Goal: Information Seeking & Learning: Check status

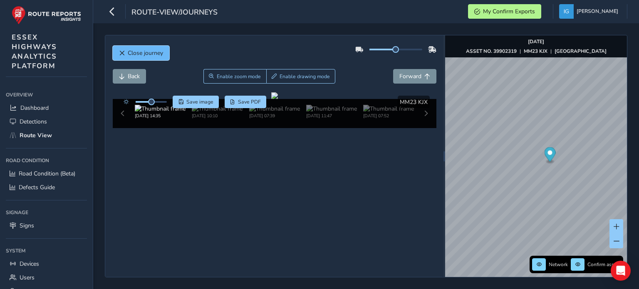
click at [143, 53] on span "Close journey" at bounding box center [145, 53] width 35 height 8
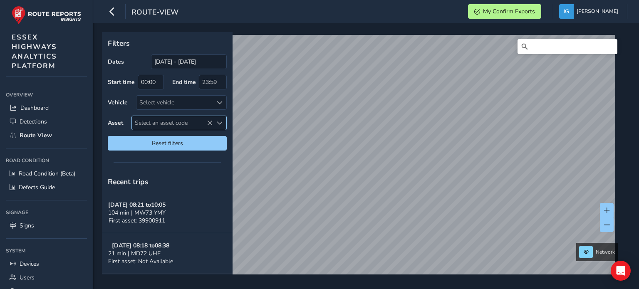
click at [221, 123] on span "Select an asset code" at bounding box center [220, 123] width 6 height 6
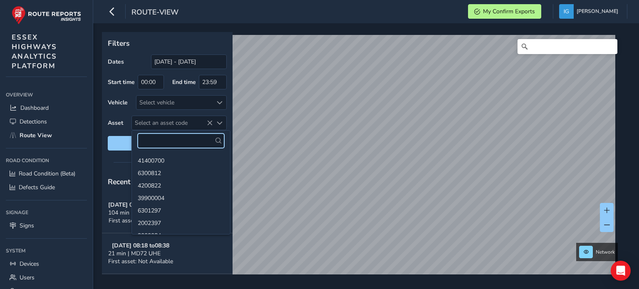
paste input "8900527"
type input "8900527"
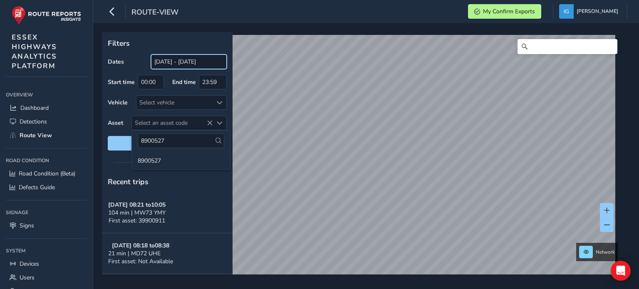
click at [165, 66] on input "[DATE] - [DATE]" at bounding box center [189, 61] width 76 height 15
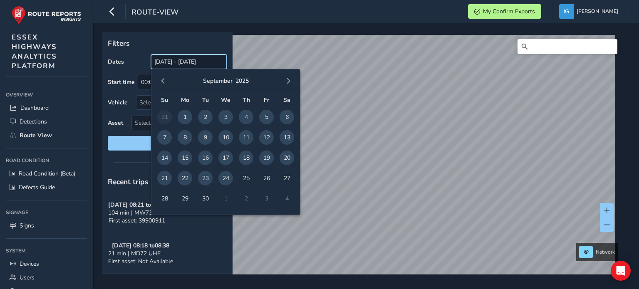
click at [165, 66] on input "[DATE] - [DATE]" at bounding box center [189, 61] width 76 height 15
click at [162, 81] on span "button" at bounding box center [163, 81] width 6 height 6
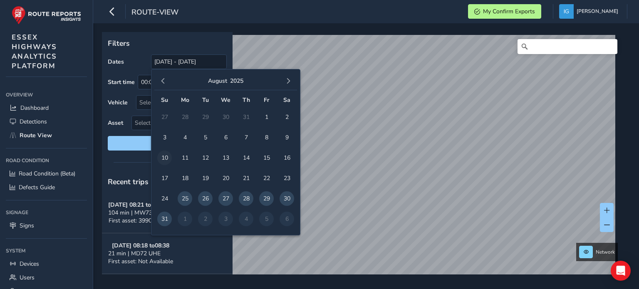
click at [163, 157] on span "10" at bounding box center [164, 158] width 15 height 15
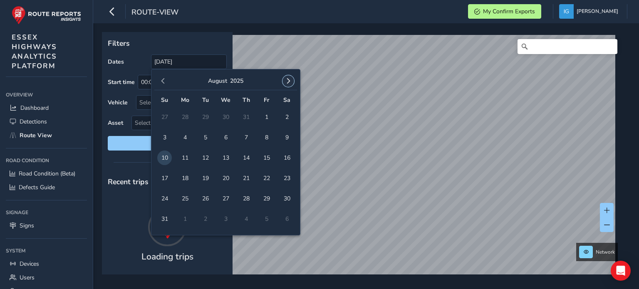
click at [290, 80] on span "button" at bounding box center [288, 81] width 6 height 6
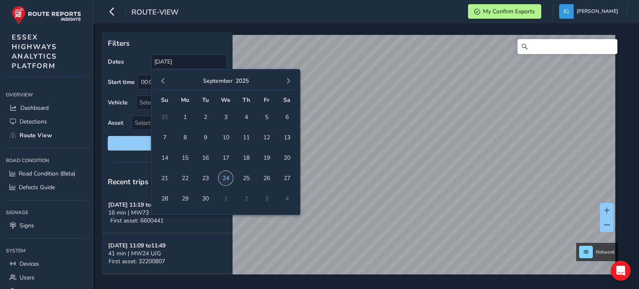
click at [225, 180] on span "24" at bounding box center [225, 178] width 15 height 15
type input "[DATE] - [DATE]"
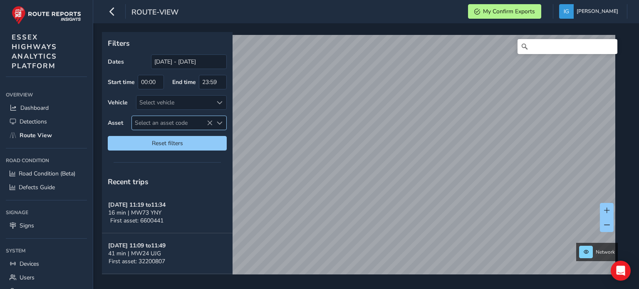
click at [220, 123] on span "Select an asset code" at bounding box center [220, 123] width 6 height 6
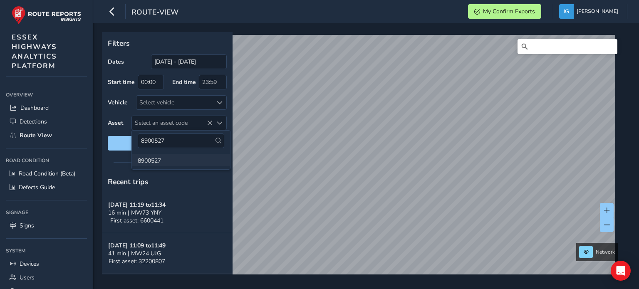
click at [155, 161] on li "8900527" at bounding box center [181, 160] width 98 height 12
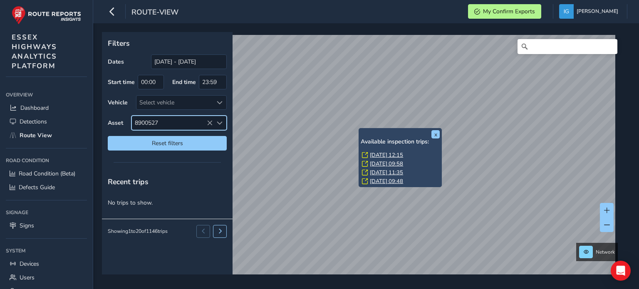
click at [378, 171] on link "[DATE] 11:35" at bounding box center [386, 172] width 33 height 7
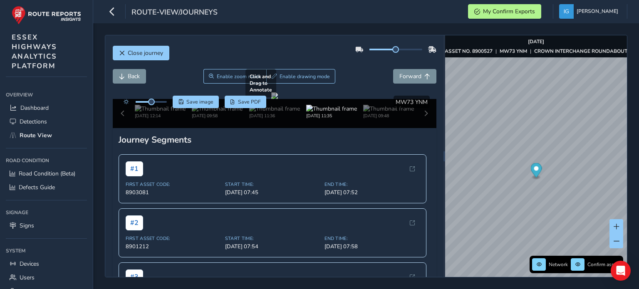
scroll to position [83, 0]
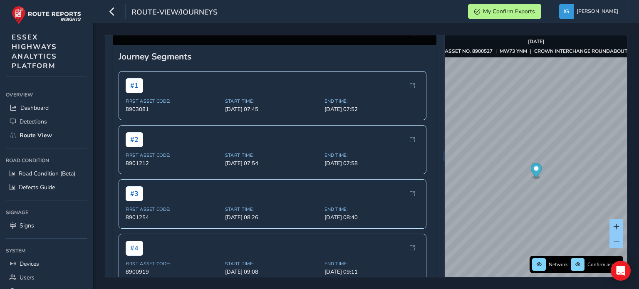
click at [378, 30] on img at bounding box center [388, 26] width 51 height 8
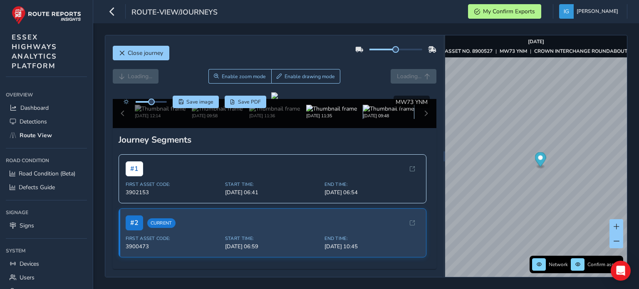
scroll to position [83, 0]
click at [330, 113] on img at bounding box center [331, 109] width 51 height 8
click at [420, 128] on div "[DATE] 12:14 [DATE] 09:58 [DATE] 11:36 [DATE] 11:35 [DATE] 09:48" at bounding box center [275, 113] width 324 height 29
click at [386, 113] on img at bounding box center [388, 109] width 51 height 8
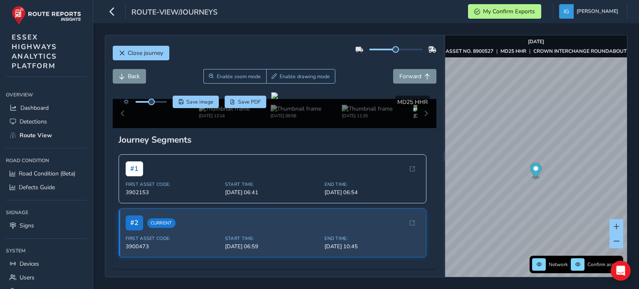
click at [422, 106] on div "[DATE] 12:14 [DATE] 09:58 [DATE] 11:35 [DATE] 09:48" at bounding box center [275, 113] width 324 height 29
click at [421, 107] on div "[DATE] 12:14 [DATE] 09:58 [DATE] 11:35 [DATE] 09:48" at bounding box center [275, 113] width 324 height 29
click at [418, 108] on div "[DATE] 12:14 [DATE] 09:58 [DATE] 11:35 [DATE] 09:48" at bounding box center [275, 113] width 324 height 29
click at [420, 128] on div "[DATE] 12:14 [DATE] 09:58 [DATE] 11:35 [DATE] 09:48" at bounding box center [275, 113] width 324 height 29
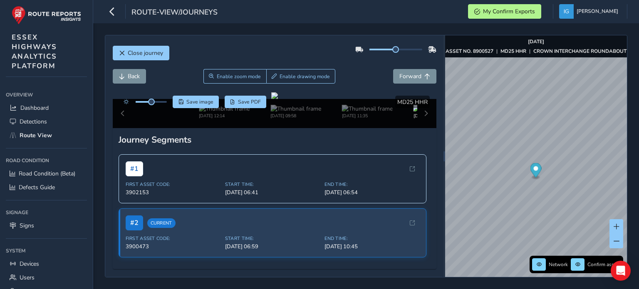
click at [123, 128] on div "[DATE] 12:14 [DATE] 09:58 [DATE] 11:35 [DATE] 09:48" at bounding box center [275, 113] width 324 height 29
click at [413, 113] on img at bounding box center [438, 109] width 51 height 8
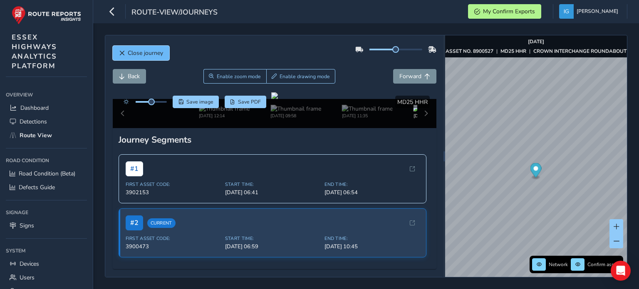
click at [133, 56] on span "Close journey" at bounding box center [145, 53] width 35 height 8
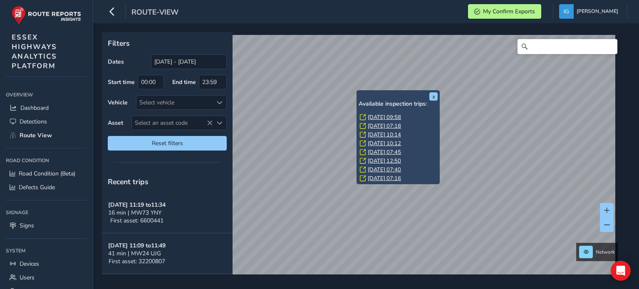
click at [382, 176] on link "[DATE] 07:16" at bounding box center [384, 178] width 33 height 7
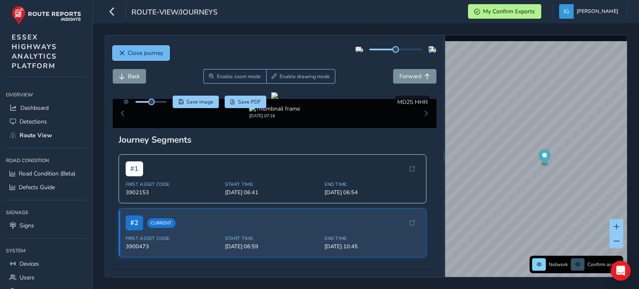
click at [126, 53] on button "Close journey" at bounding box center [141, 53] width 57 height 15
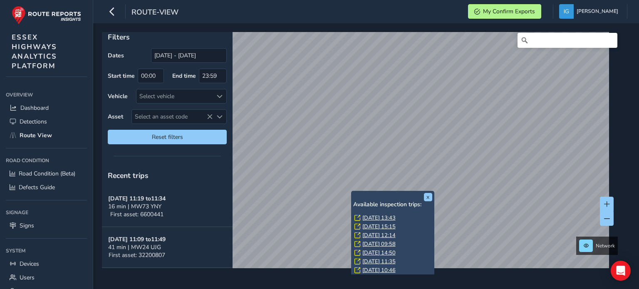
scroll to position [15, 0]
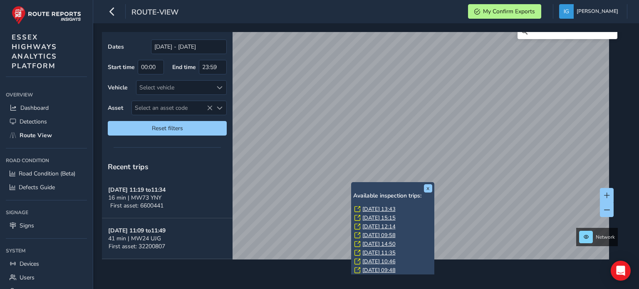
click at [375, 267] on link "[DATE] 09:48" at bounding box center [378, 270] width 33 height 7
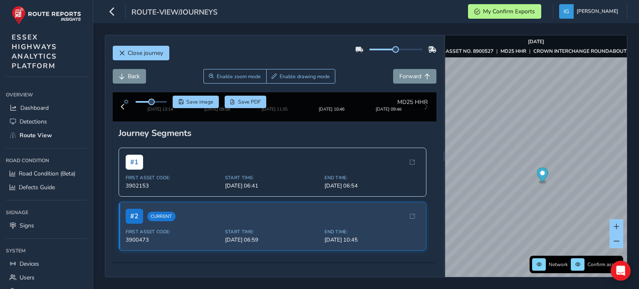
scroll to position [125, 0]
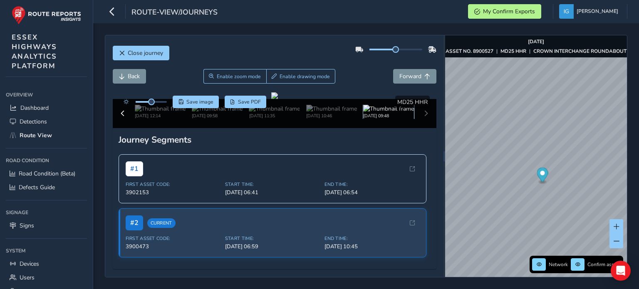
click at [371, 113] on img at bounding box center [388, 109] width 51 height 8
click at [329, 113] on img at bounding box center [331, 109] width 51 height 8
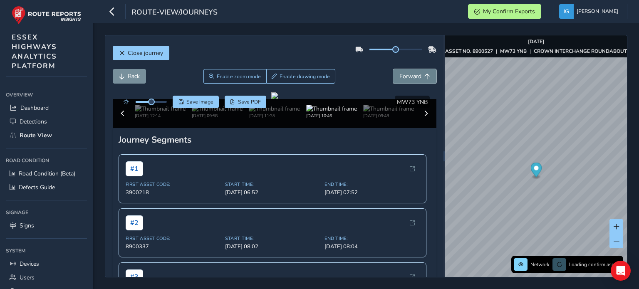
click at [411, 74] on span "Forward" at bounding box center [410, 76] width 22 height 8
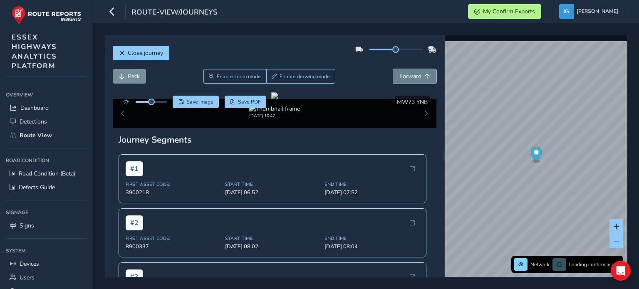
click at [411, 74] on span "Forward" at bounding box center [410, 76] width 22 height 8
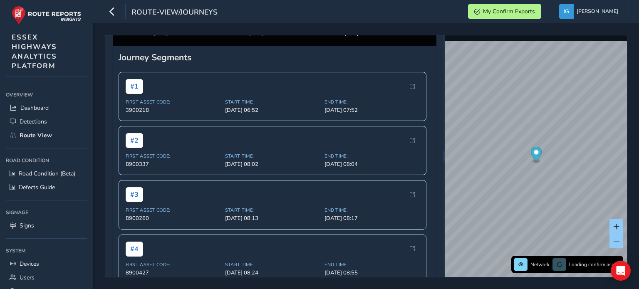
scroll to position [83, 0]
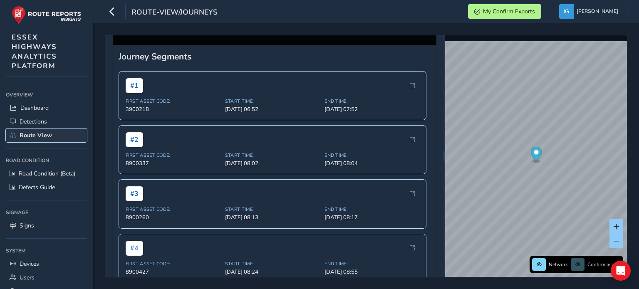
click at [40, 131] on span "Route View" at bounding box center [36, 135] width 32 height 8
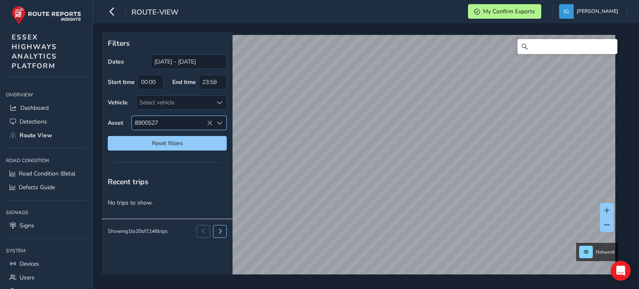
click at [220, 122] on span "Select an asset code" at bounding box center [220, 123] width 6 height 6
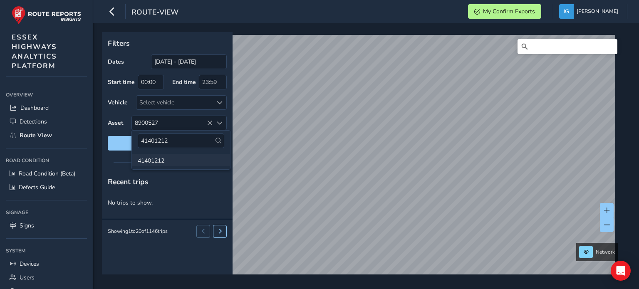
type input "41401212"
click at [158, 161] on li "41401212" at bounding box center [181, 160] width 98 height 12
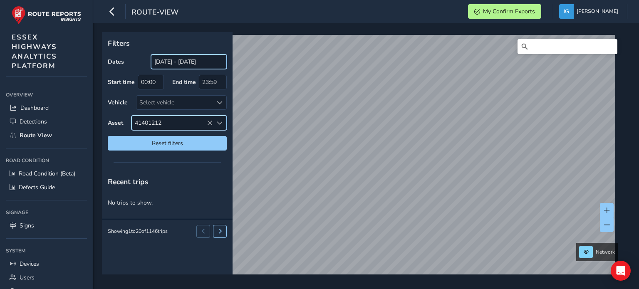
click at [179, 62] on input "[DATE] - [DATE]" at bounding box center [189, 61] width 76 height 15
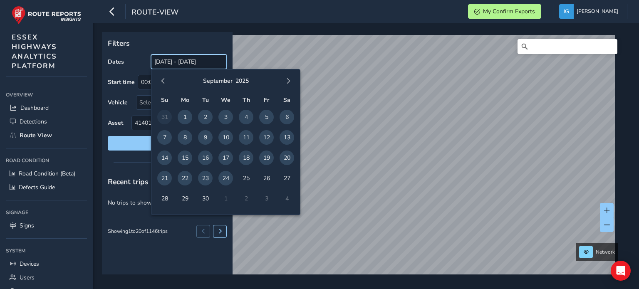
click at [179, 62] on input "[DATE] - [DATE]" at bounding box center [189, 61] width 76 height 15
click at [162, 80] on span "button" at bounding box center [163, 81] width 6 height 6
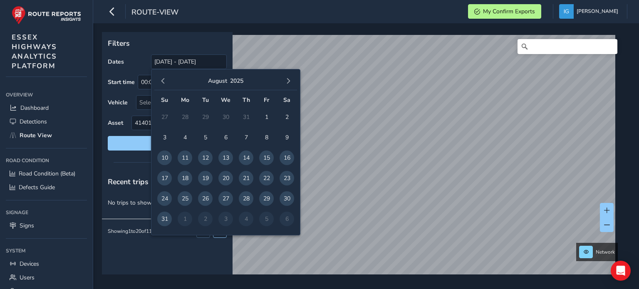
click at [162, 80] on span "button" at bounding box center [163, 81] width 6 height 6
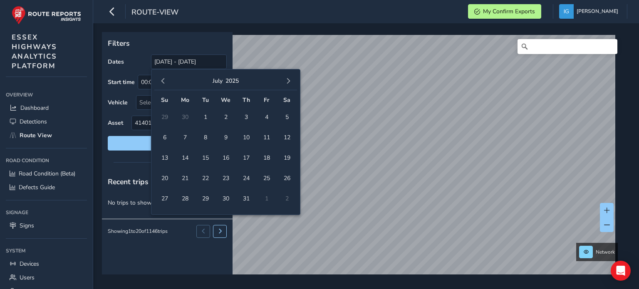
click at [162, 80] on span "button" at bounding box center [163, 81] width 6 height 6
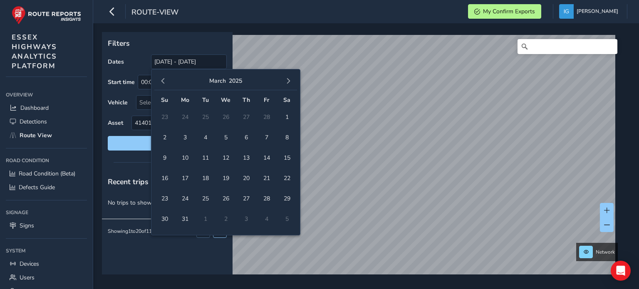
click at [162, 80] on span "button" at bounding box center [163, 81] width 6 height 6
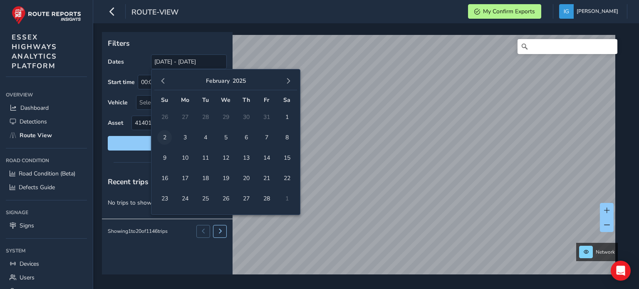
click at [164, 139] on span "2" at bounding box center [164, 137] width 15 height 15
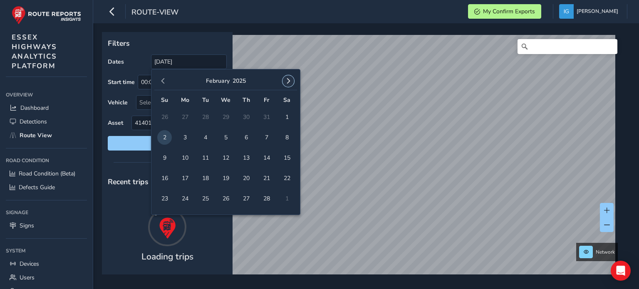
click at [293, 81] on button "button" at bounding box center [288, 81] width 12 height 12
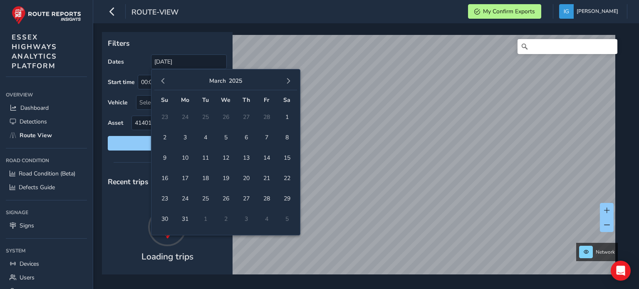
click at [292, 81] on button "button" at bounding box center [288, 81] width 12 height 12
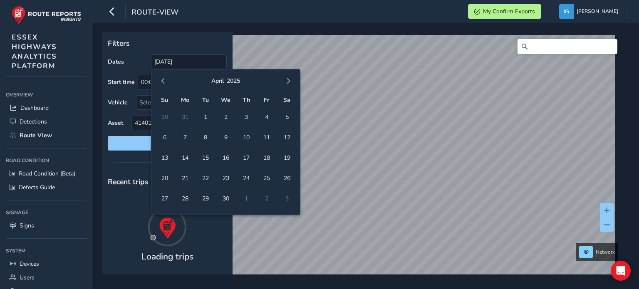
click at [292, 81] on button "button" at bounding box center [288, 81] width 12 height 12
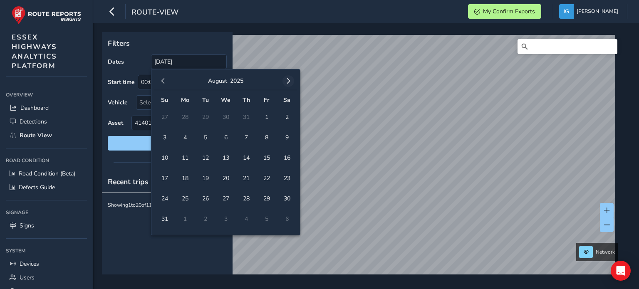
click at [292, 82] on button "button" at bounding box center [288, 81] width 12 height 12
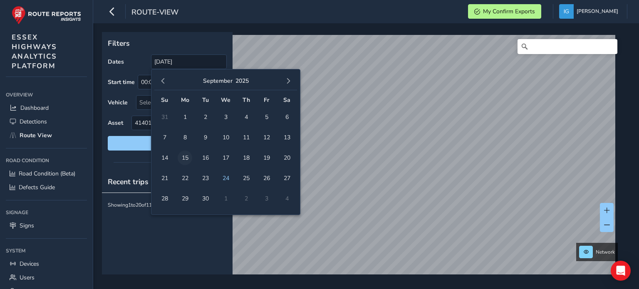
click at [188, 160] on span "15" at bounding box center [185, 158] width 15 height 15
type input "[DATE] - [DATE]"
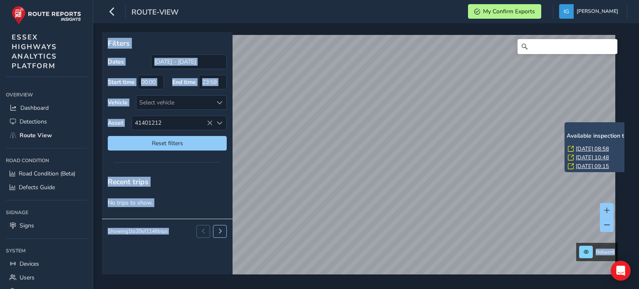
click at [584, 149] on link "[DATE] 08:58" at bounding box center [592, 148] width 33 height 7
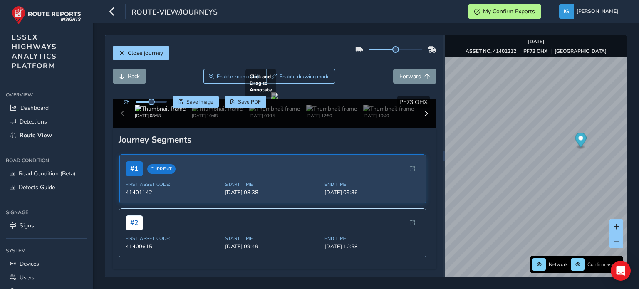
scroll to position [125, 0]
click at [138, 57] on span "Close journey" at bounding box center [145, 53] width 35 height 8
